Goal: Register for event/course: Register for event/course

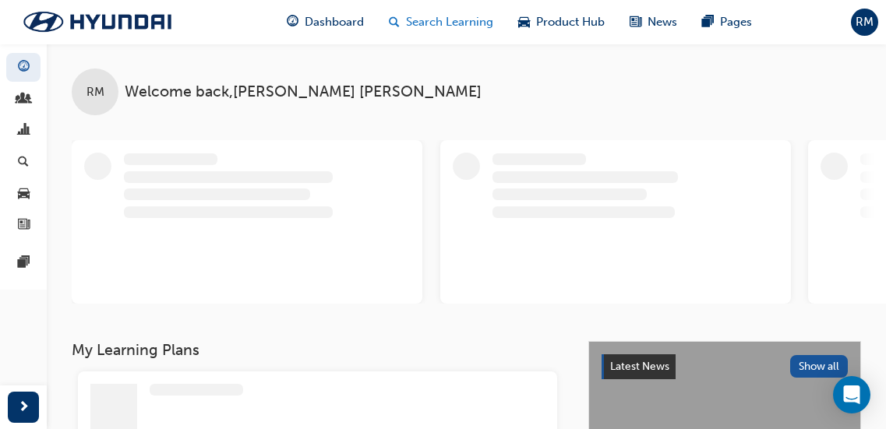
click at [460, 23] on span "Search Learning" at bounding box center [449, 22] width 87 height 18
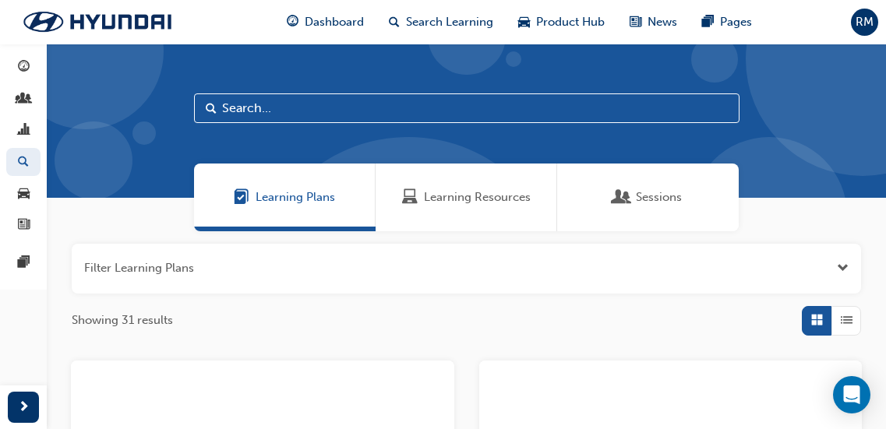
click at [436, 209] on div "Learning Resources" at bounding box center [467, 198] width 182 height 68
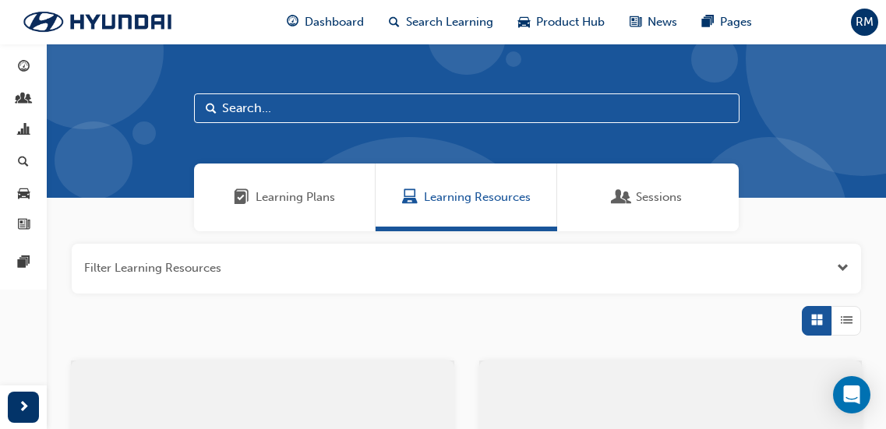
click at [295, 111] on input "text" at bounding box center [467, 109] width 546 height 30
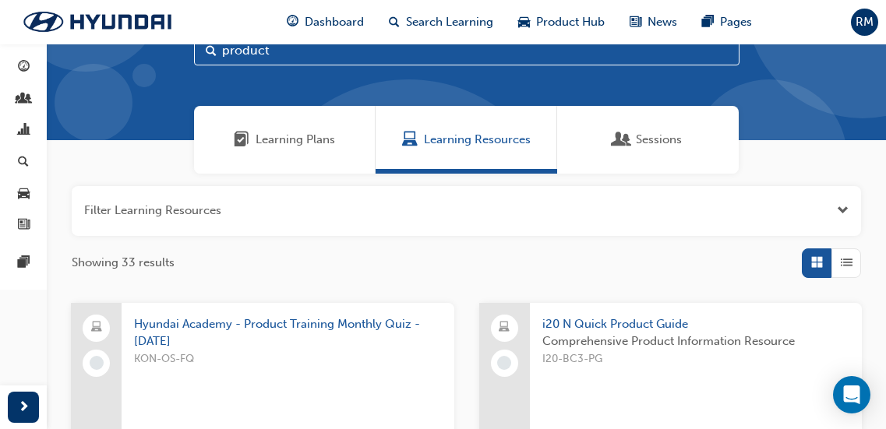
scroll to position [32, 0]
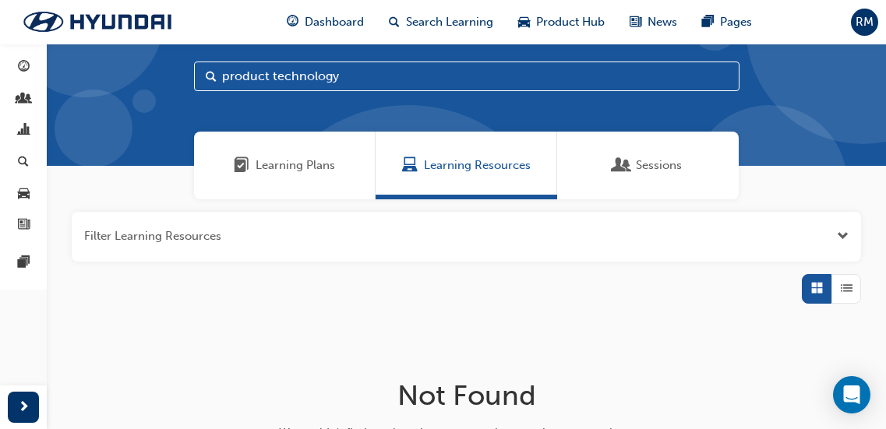
drag, startPoint x: 267, startPoint y: 76, endPoint x: 118, endPoint y: 55, distance: 150.3
click at [118, 55] on div "product technology" at bounding box center [466, 89] width 839 height 154
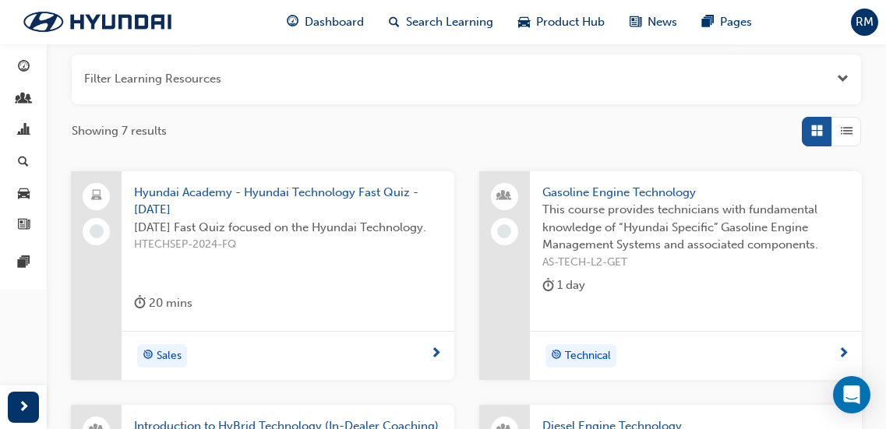
scroll to position [188, 0]
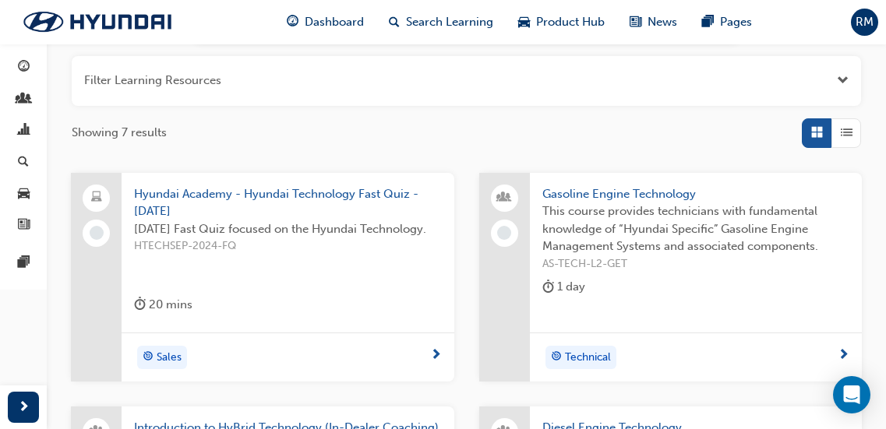
click at [852, 140] on span "List" at bounding box center [847, 133] width 12 height 18
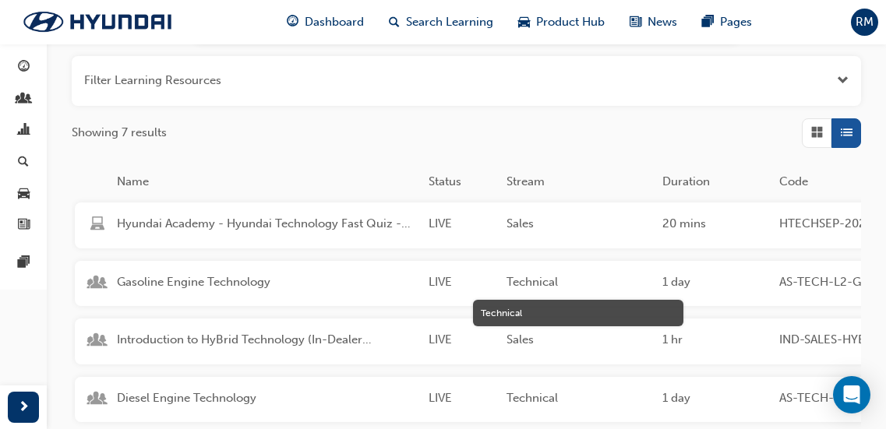
scroll to position [344, 0]
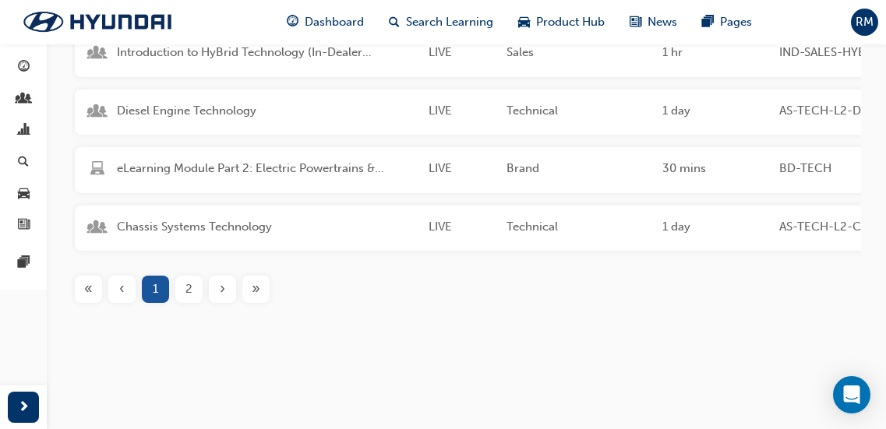
click at [235, 288] on div "›" at bounding box center [222, 289] width 27 height 27
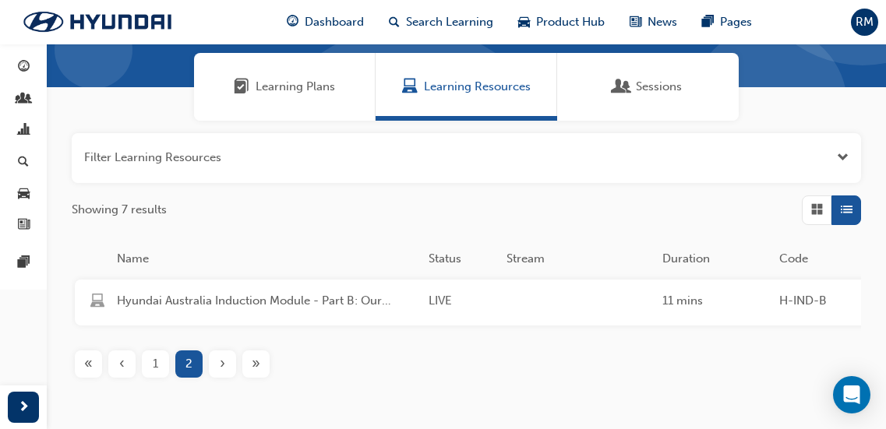
scroll to position [118, 0]
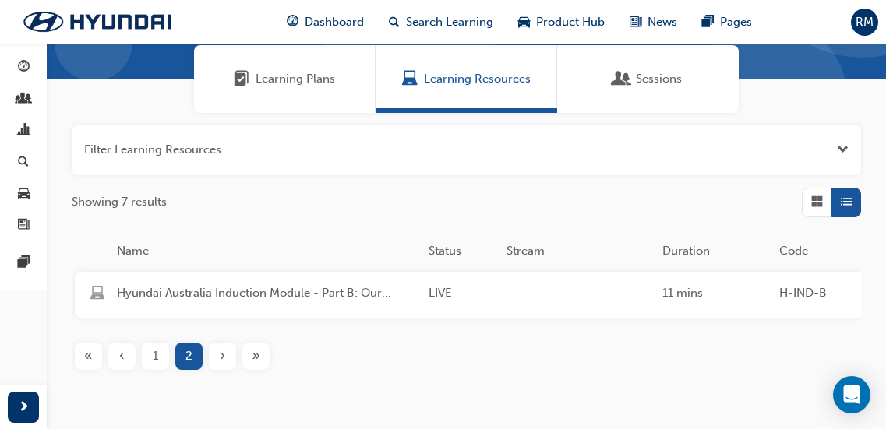
click at [156, 366] on span "1" at bounding box center [155, 357] width 5 height 18
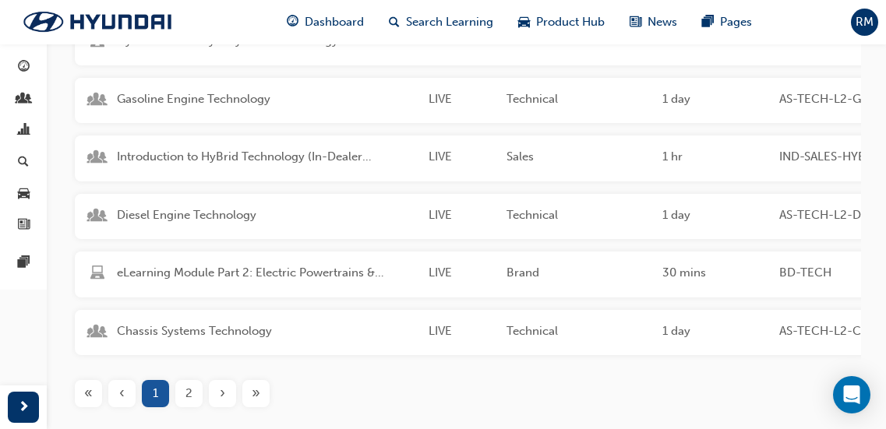
scroll to position [352, 0]
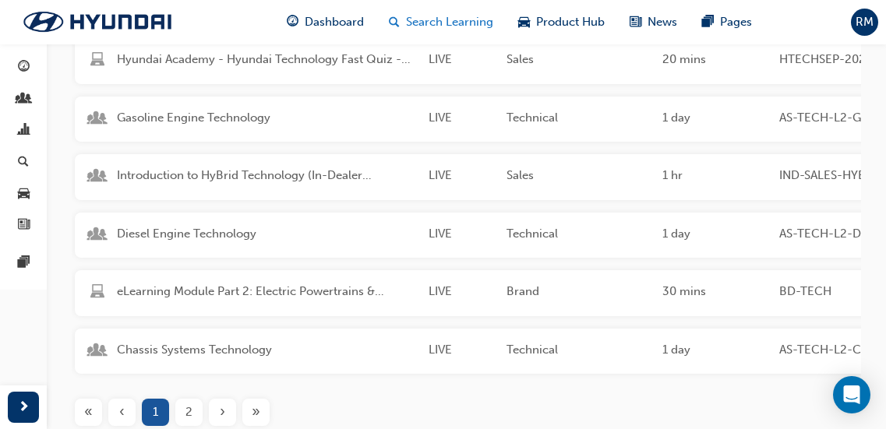
click at [444, 19] on span "Search Learning" at bounding box center [449, 22] width 87 height 18
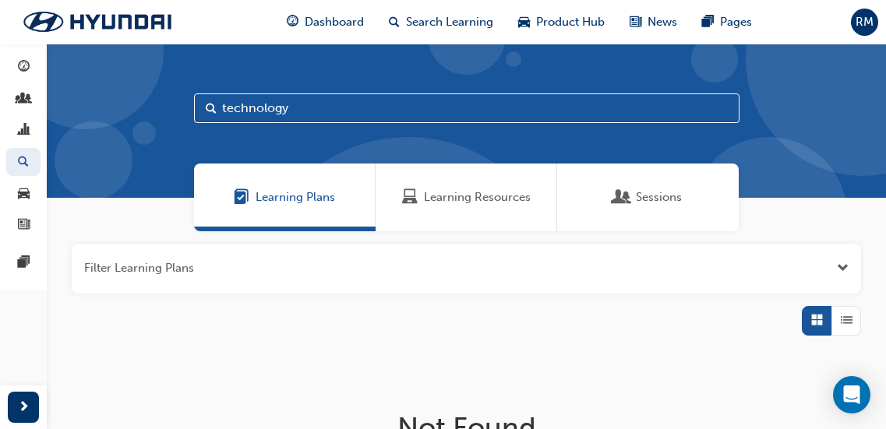
drag, startPoint x: 219, startPoint y: 100, endPoint x: 123, endPoint y: 83, distance: 97.3
click at [130, 96] on div "technology" at bounding box center [466, 121] width 839 height 154
click at [445, 189] on span "Learning Resources" at bounding box center [477, 198] width 107 height 18
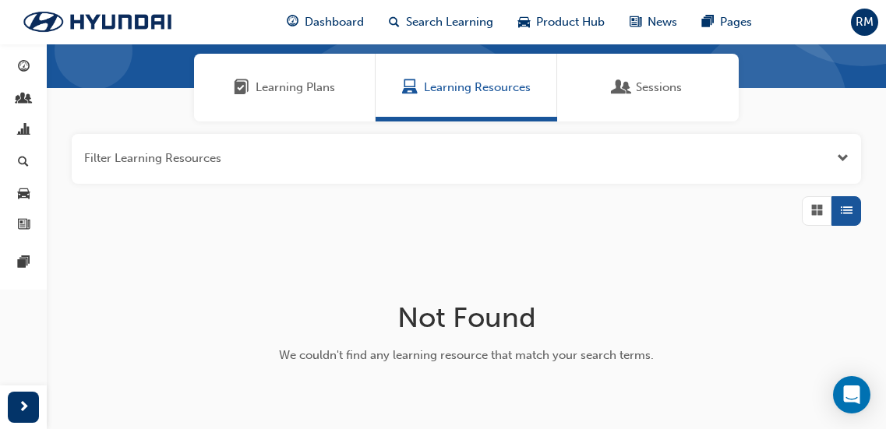
scroll to position [52, 0]
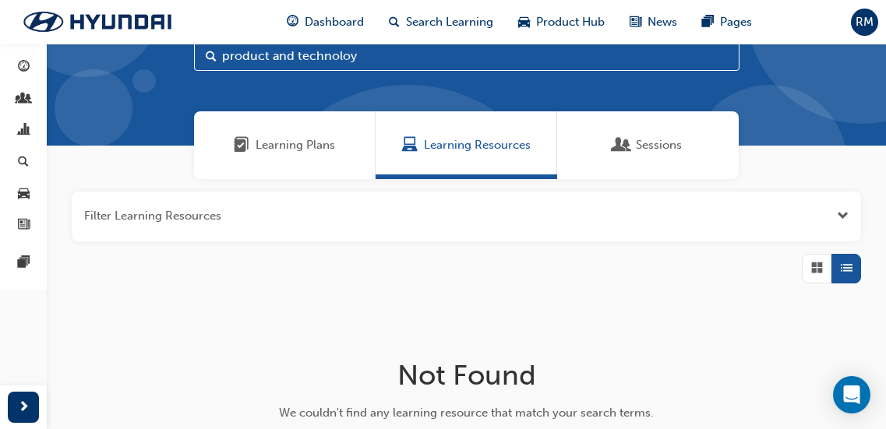
drag, startPoint x: 359, startPoint y: 61, endPoint x: 305, endPoint y: 55, distance: 54.1
click at [299, 54] on input "product and technoloy" at bounding box center [467, 56] width 546 height 30
click at [442, 129] on div "Learning Resources" at bounding box center [467, 145] width 182 height 68
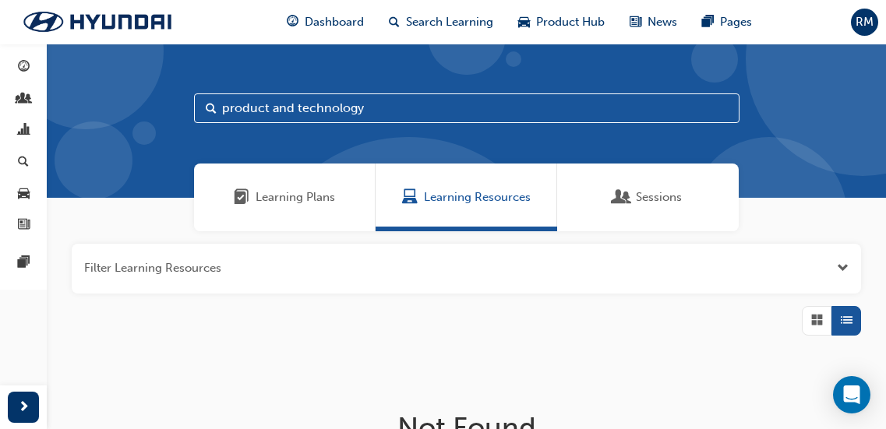
drag, startPoint x: 389, startPoint y: 109, endPoint x: 284, endPoint y: 100, distance: 105.6
click at [284, 100] on input "product and technology" at bounding box center [467, 109] width 546 height 30
type input "product"
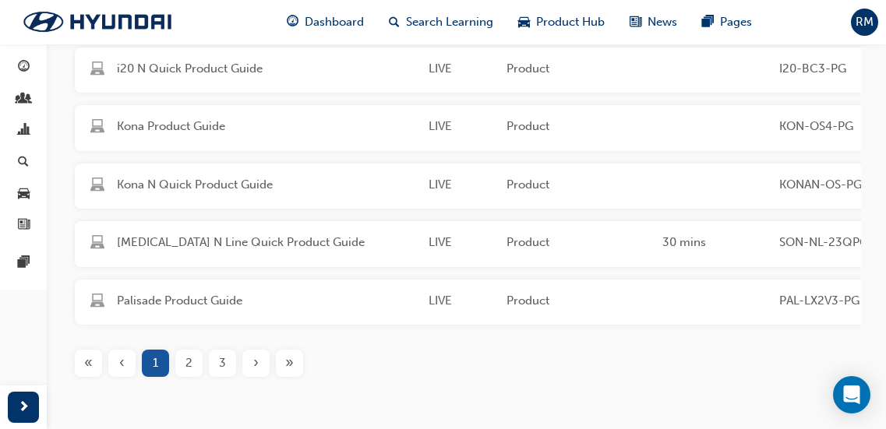
scroll to position [468, 0]
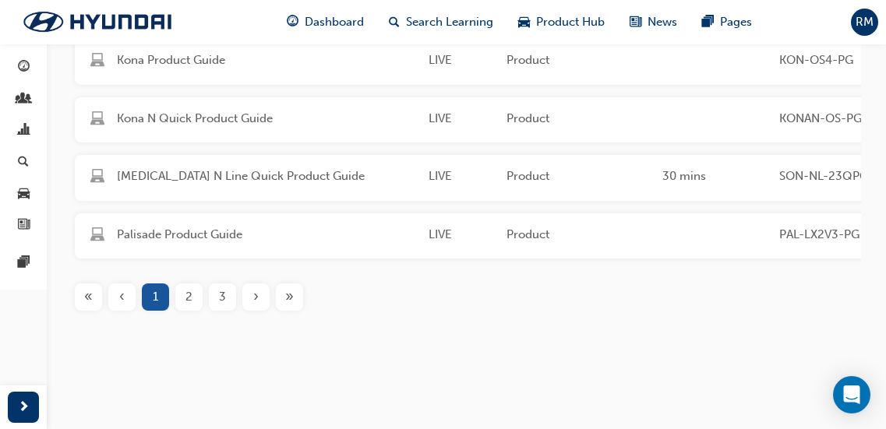
click at [267, 311] on div "›" at bounding box center [255, 297] width 27 height 27
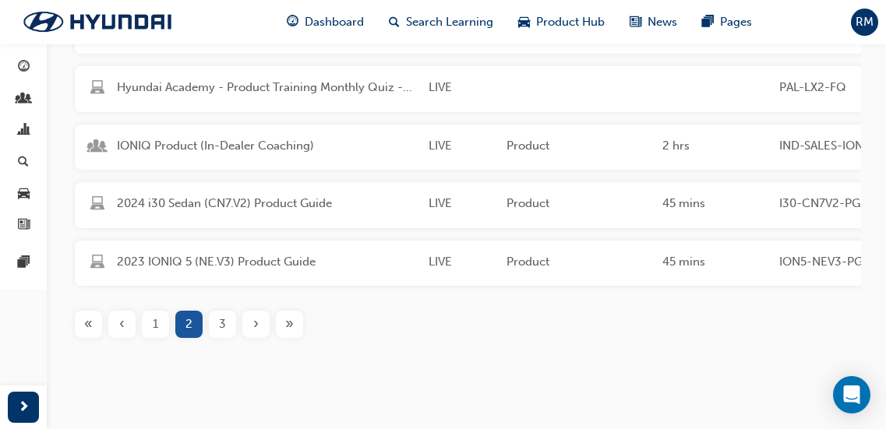
scroll to position [468, 0]
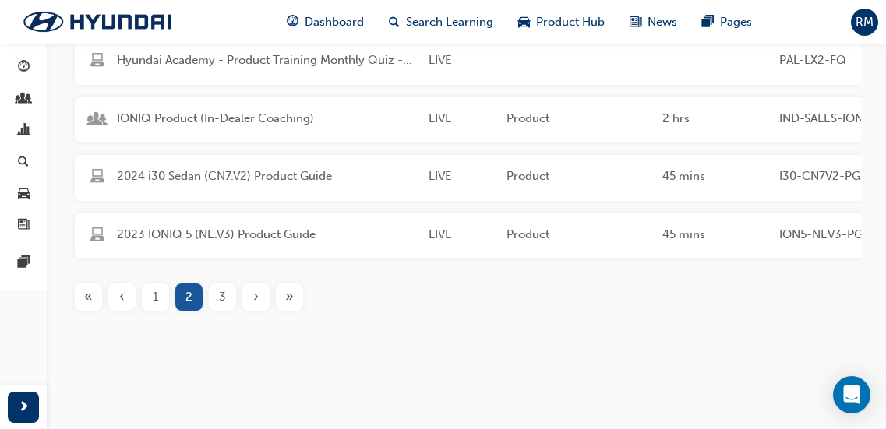
click at [260, 311] on div "›" at bounding box center [255, 297] width 27 height 27
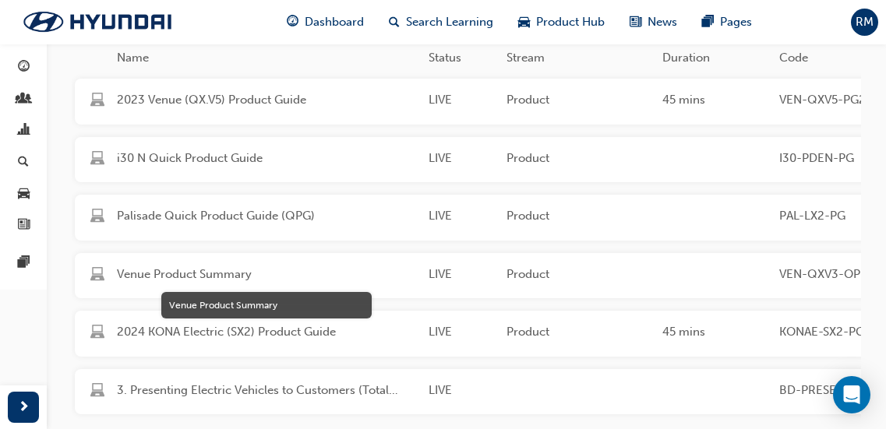
scroll to position [390, 0]
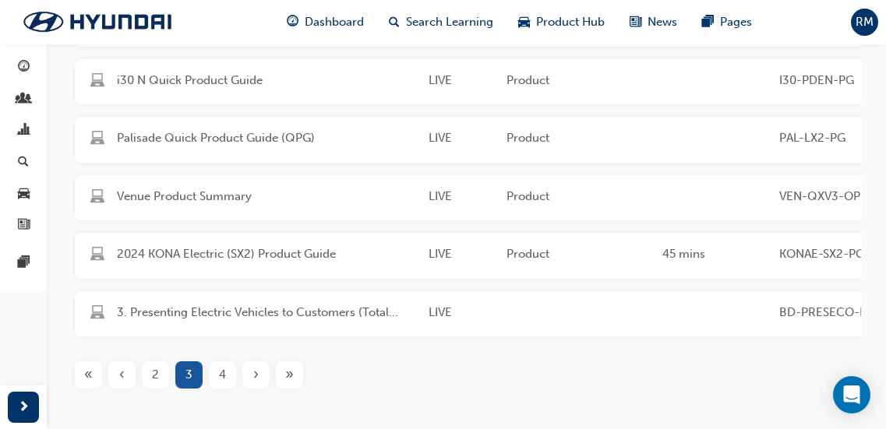
click at [259, 386] on div "›" at bounding box center [255, 375] width 27 height 27
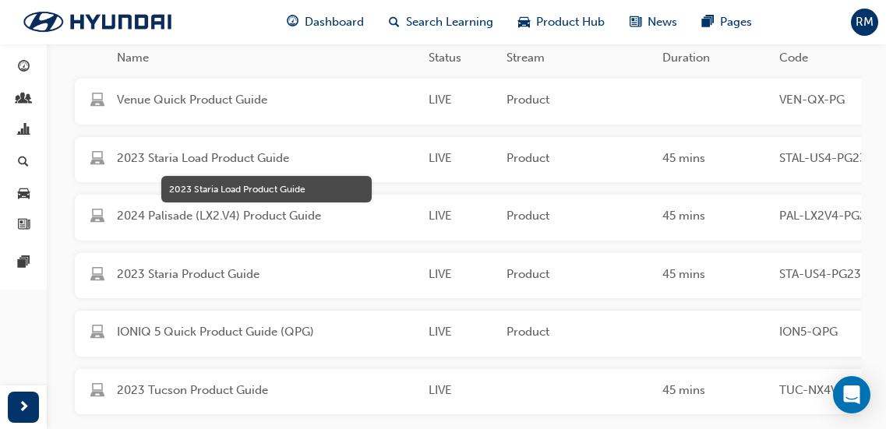
scroll to position [390, 0]
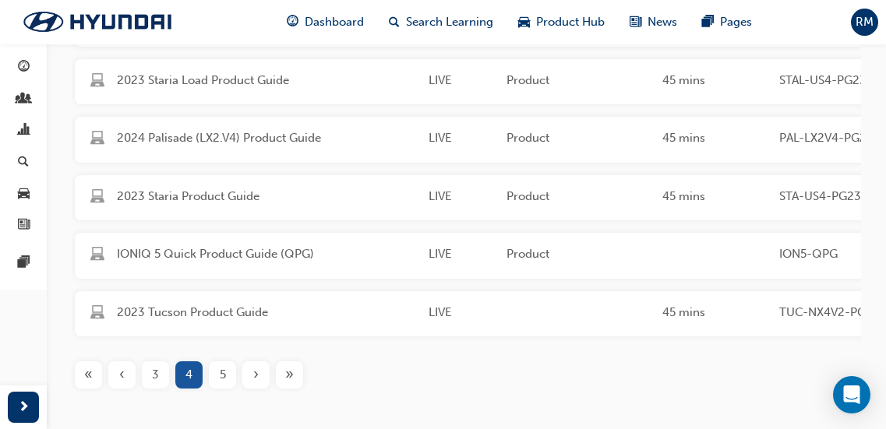
click at [263, 383] on div "›" at bounding box center [255, 375] width 27 height 27
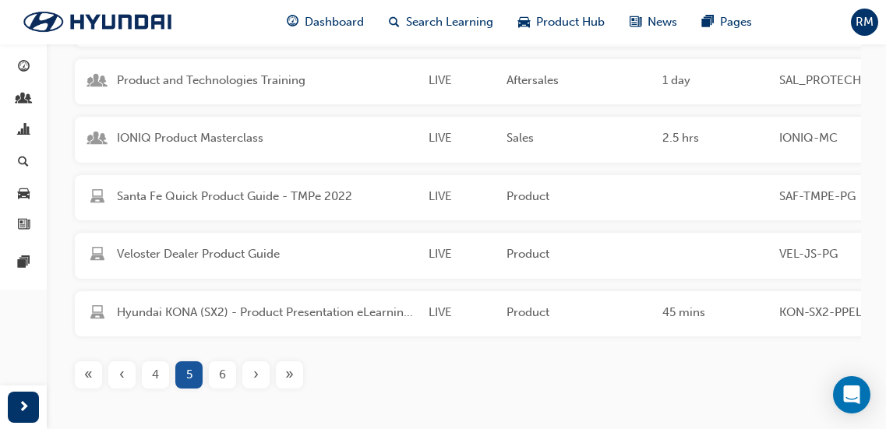
scroll to position [312, 0]
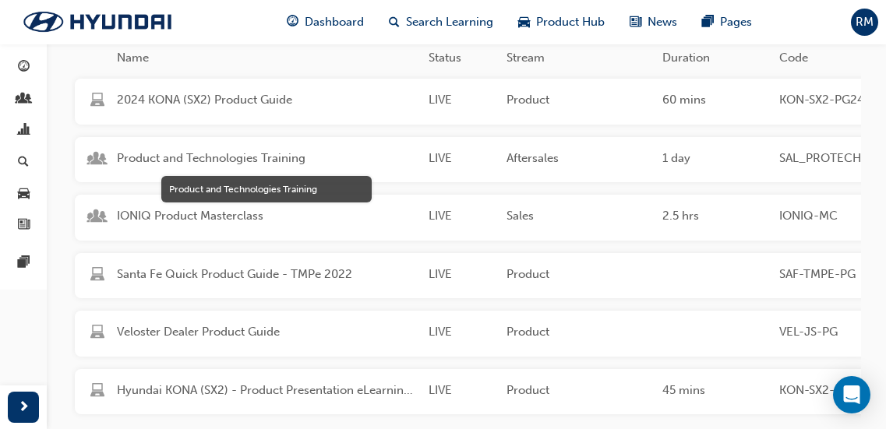
click at [276, 160] on span "Product and Technologies Training" at bounding box center [266, 159] width 299 height 18
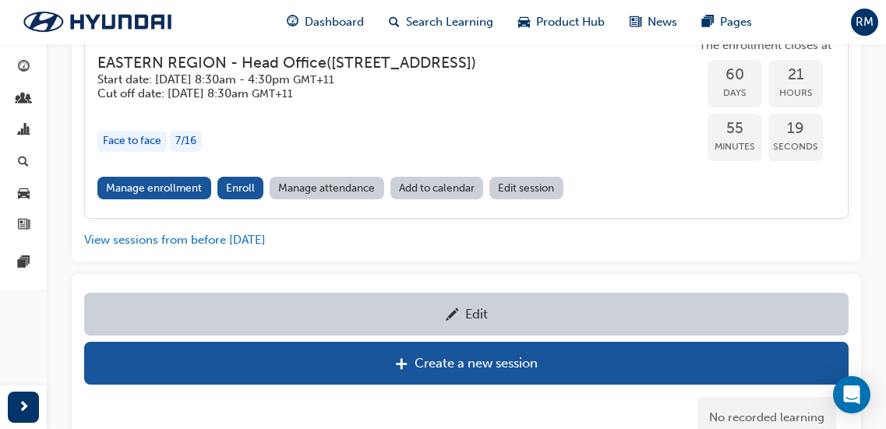
scroll to position [1691, 0]
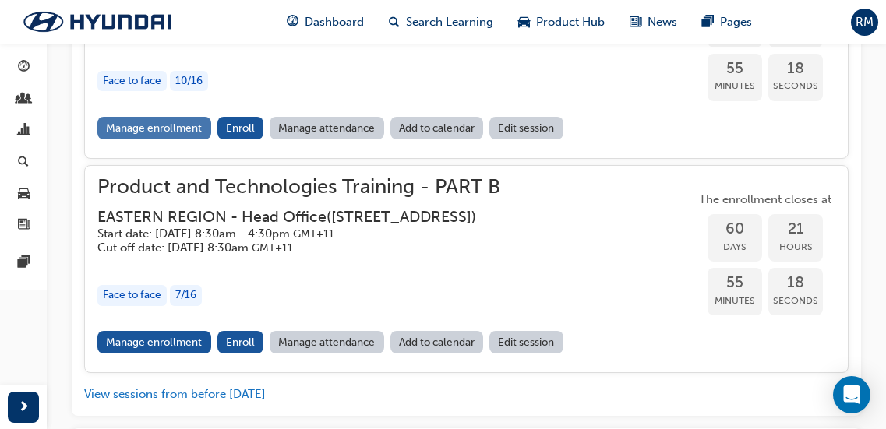
click at [175, 118] on link "Manage enrollment" at bounding box center [154, 128] width 114 height 23
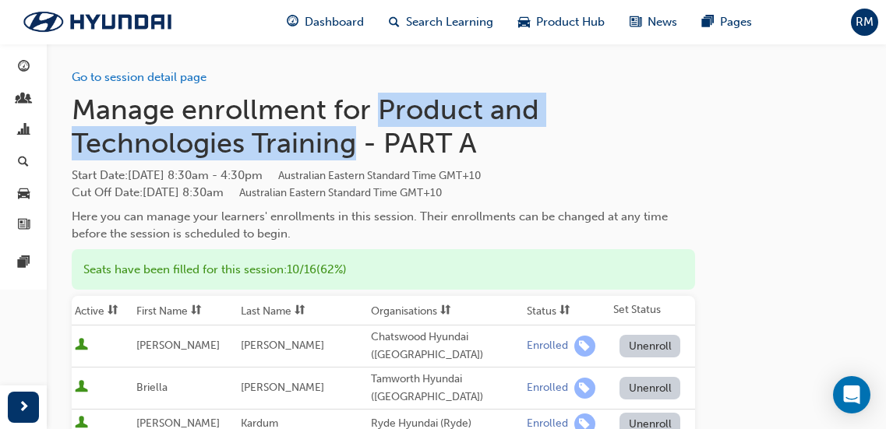
drag, startPoint x: 384, startPoint y: 103, endPoint x: 352, endPoint y: 150, distance: 57.3
click at [352, 150] on h1 "Manage enrollment for Product and Technologies Training - PART A" at bounding box center [384, 127] width 624 height 68
copy h1 "Product and Technologies Training"
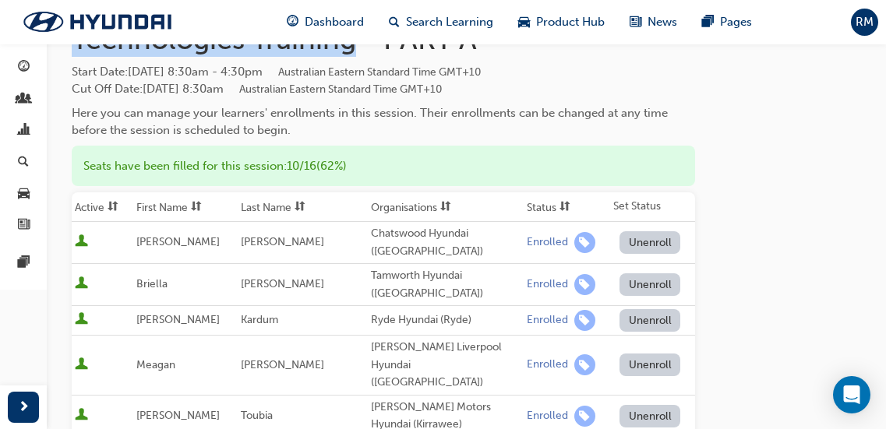
scroll to position [78, 0]
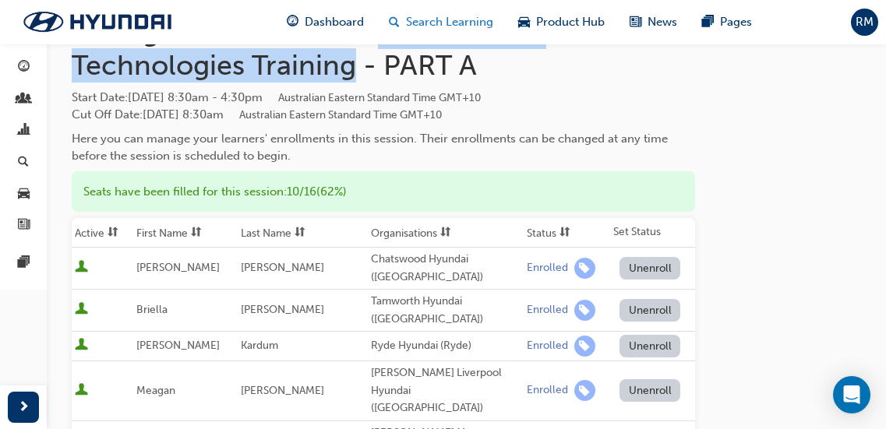
click at [419, 15] on span "Search Learning" at bounding box center [449, 22] width 87 height 18
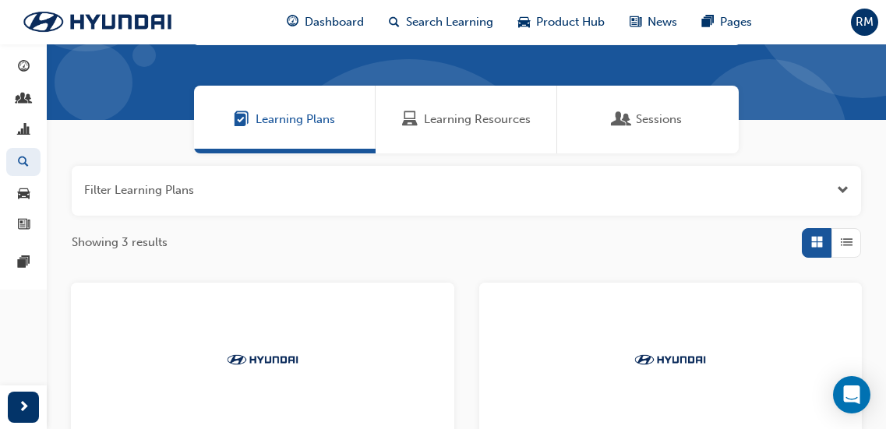
click at [444, 122] on span "Learning Resources" at bounding box center [477, 120] width 107 height 18
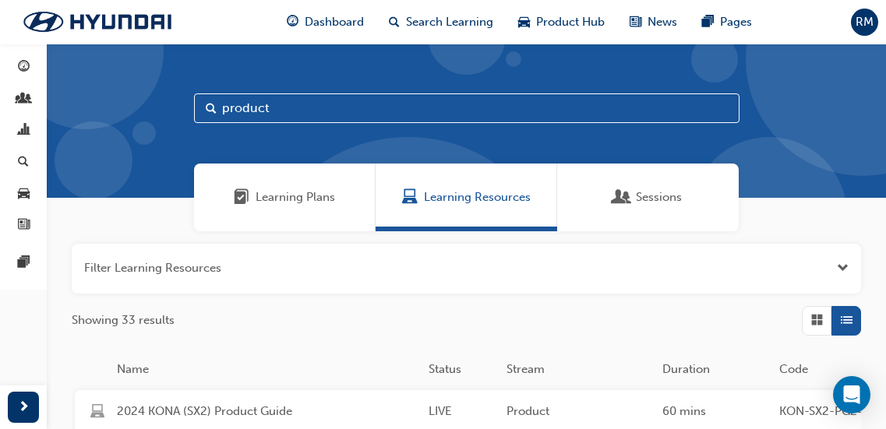
drag, startPoint x: 313, startPoint y: 111, endPoint x: 209, endPoint y: 114, distance: 103.7
click at [208, 114] on div "product" at bounding box center [467, 109] width 546 height 30
type input "kpi"
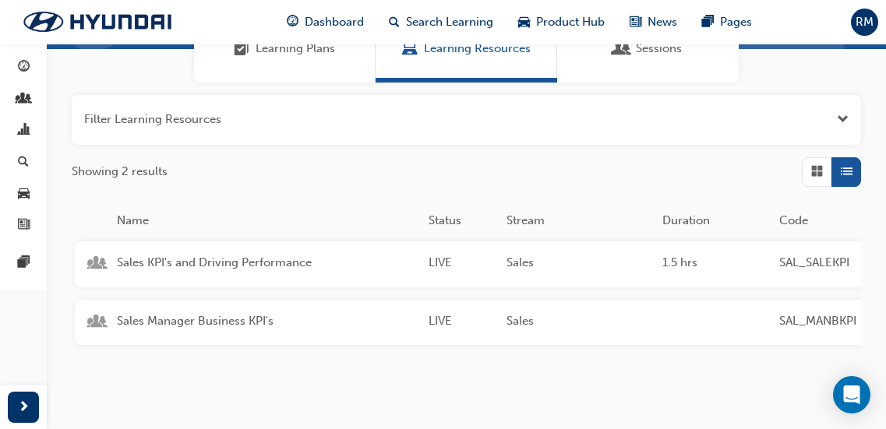
scroll to position [156, 0]
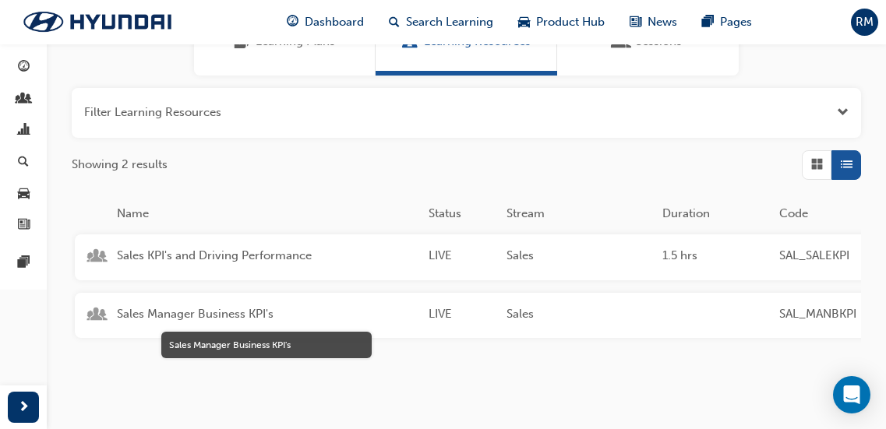
click at [247, 318] on span "Sales Manager Business KPI's" at bounding box center [266, 315] width 299 height 18
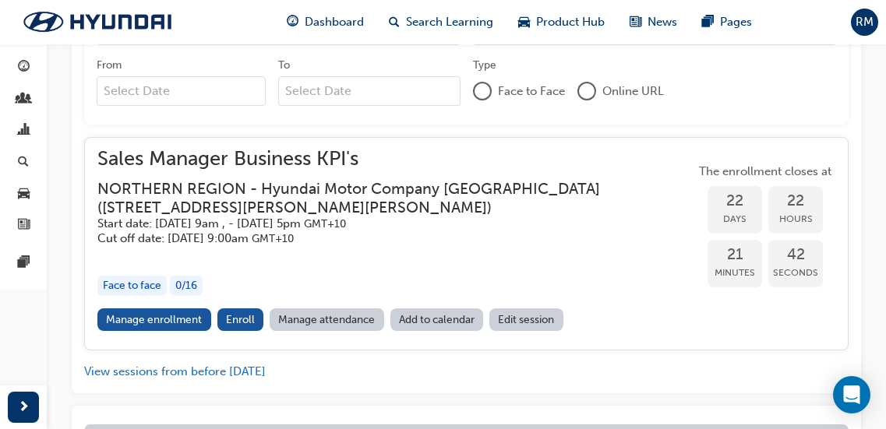
scroll to position [844, 0]
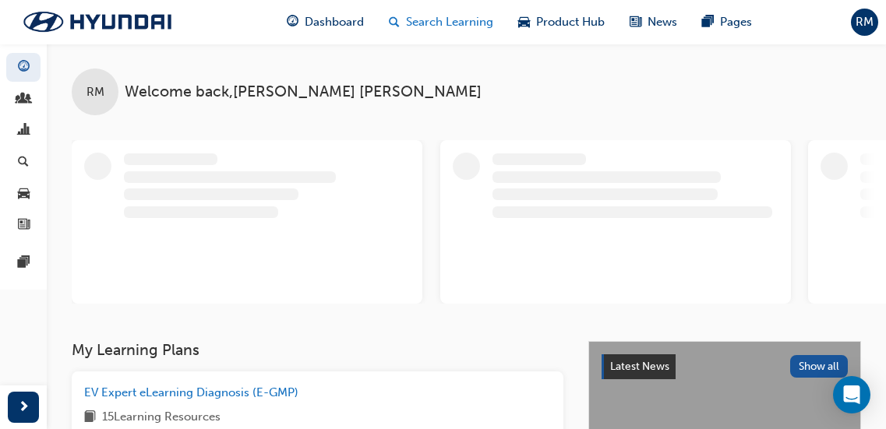
click at [422, 26] on span "Search Learning" at bounding box center [449, 22] width 87 height 18
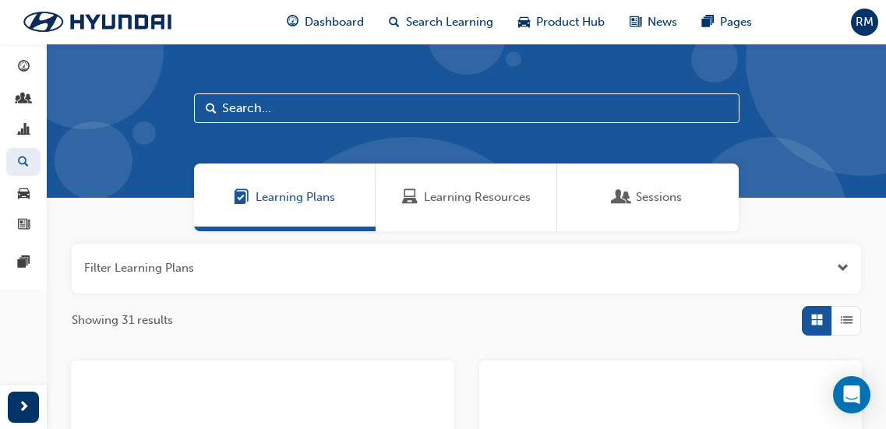
click at [441, 197] on span "Learning Resources" at bounding box center [477, 198] width 107 height 18
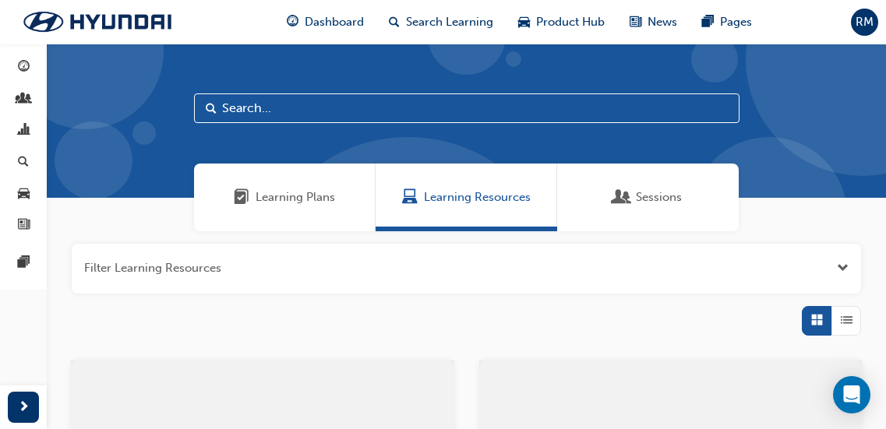
click at [299, 115] on input "text" at bounding box center [467, 109] width 546 height 30
click at [355, 106] on input "product and technolog training" at bounding box center [467, 109] width 546 height 30
drag, startPoint x: 364, startPoint y: 104, endPoint x: 321, endPoint y: 104, distance: 42.9
click at [321, 104] on input "product and technolgies training" at bounding box center [467, 109] width 546 height 30
drag, startPoint x: 226, startPoint y: 101, endPoint x: 207, endPoint y: 101, distance: 19.5
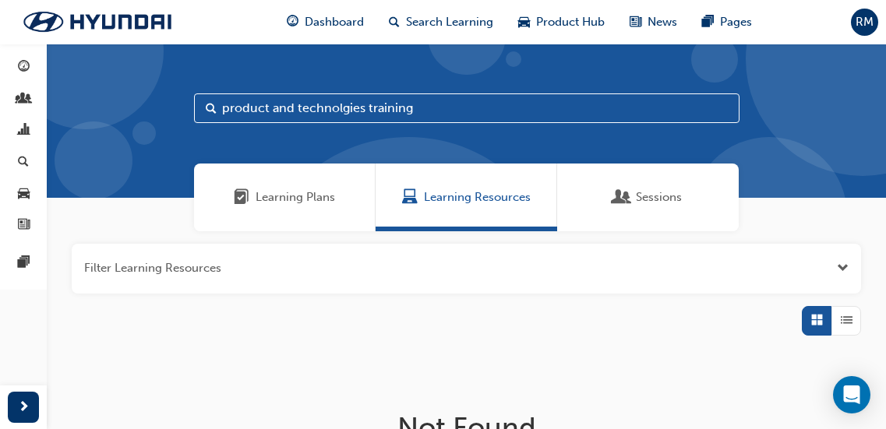
click at [207, 101] on div "product and technolgies training" at bounding box center [467, 109] width 546 height 30
paste input "Product and Technologies T"
type input "Product and Technologies Training"
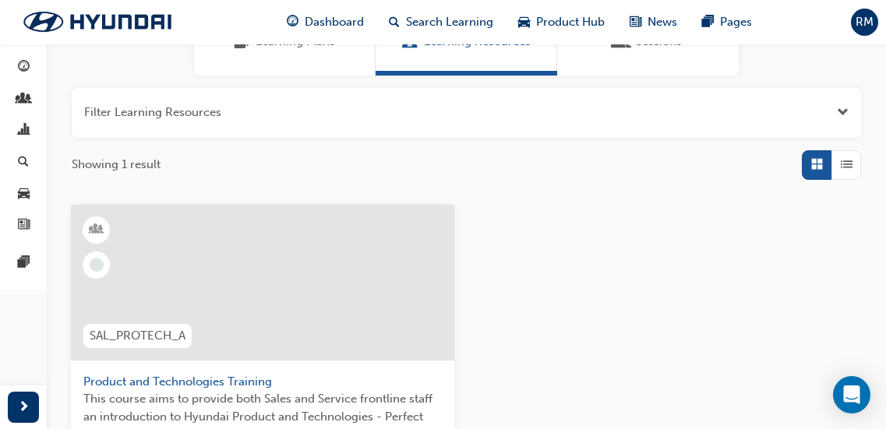
scroll to position [390, 0]
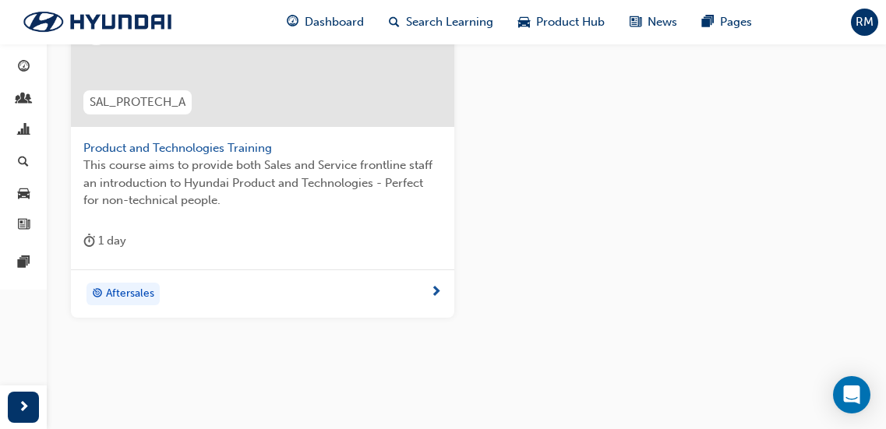
click at [242, 261] on div "Product and Technologies Training This course aims to provide both Sales and Se…" at bounding box center [262, 120] width 383 height 299
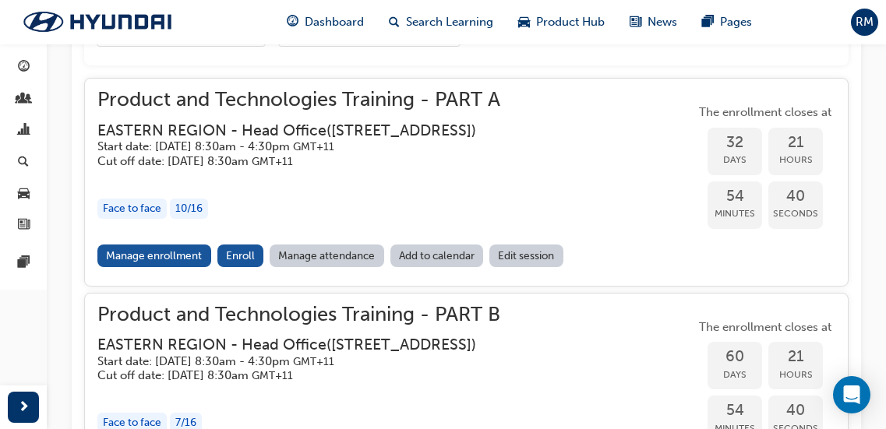
scroll to position [1648, 0]
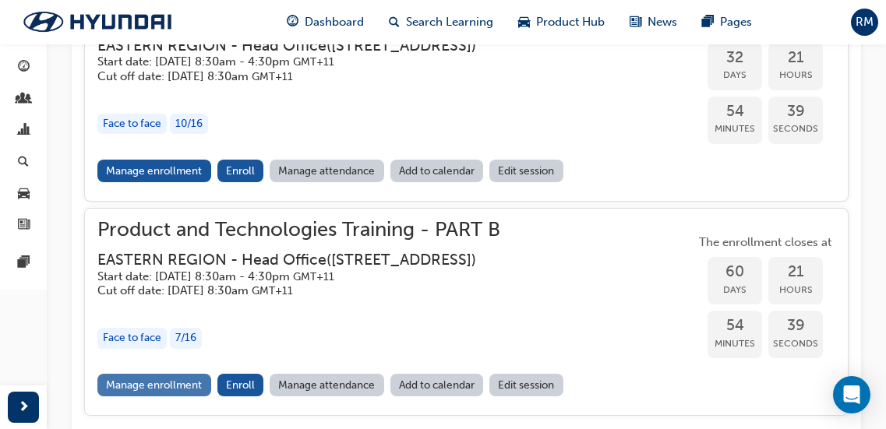
click at [196, 374] on link "Manage enrollment" at bounding box center [154, 385] width 114 height 23
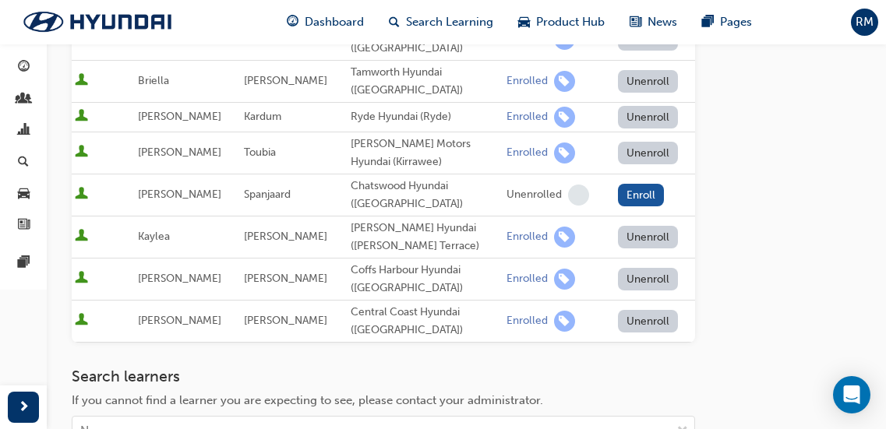
scroll to position [312, 0]
